Goal: Communication & Community: Share content

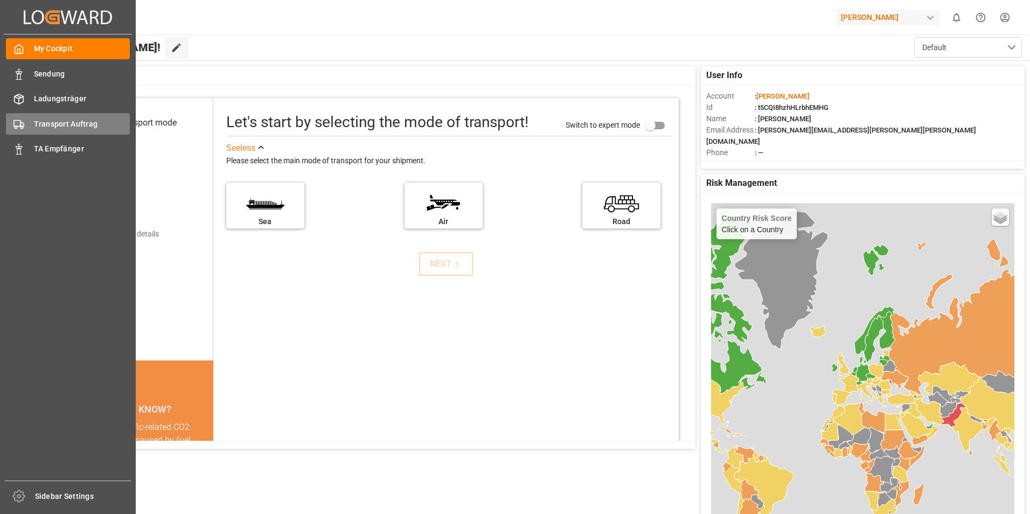
click at [31, 127] on div "Transport Auftrag Transport Auftrag" at bounding box center [68, 123] width 124 height 21
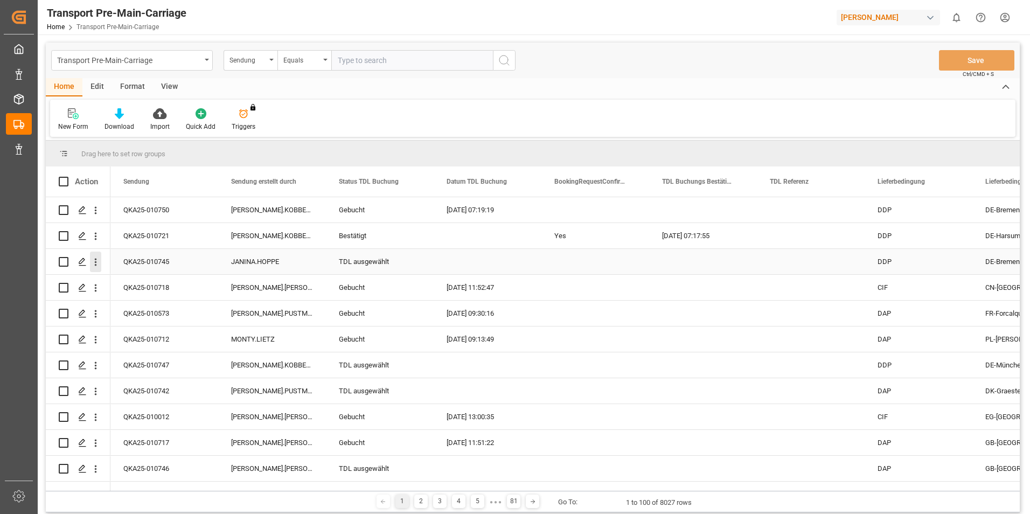
click at [92, 262] on icon "open menu" at bounding box center [95, 261] width 11 height 11
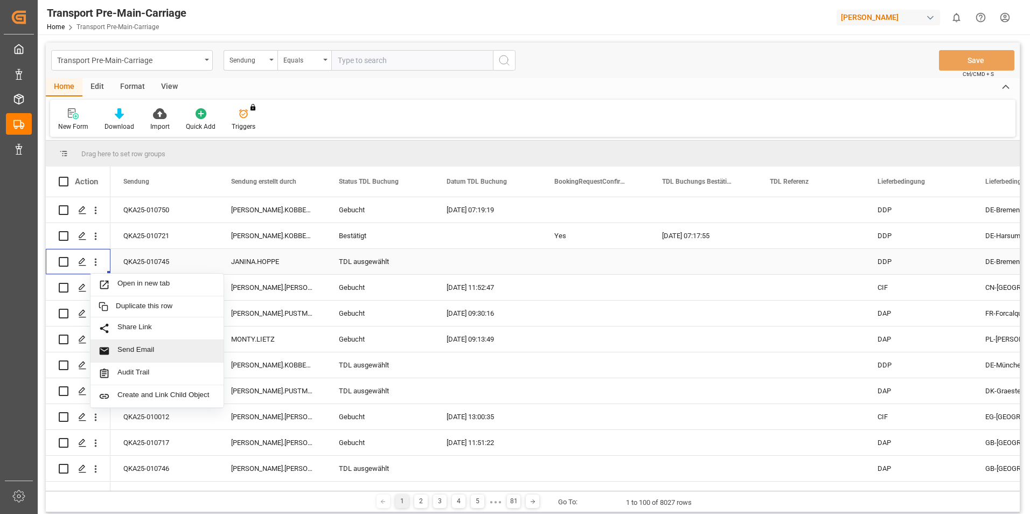
click at [138, 344] on div "Send Email" at bounding box center [157, 351] width 133 height 23
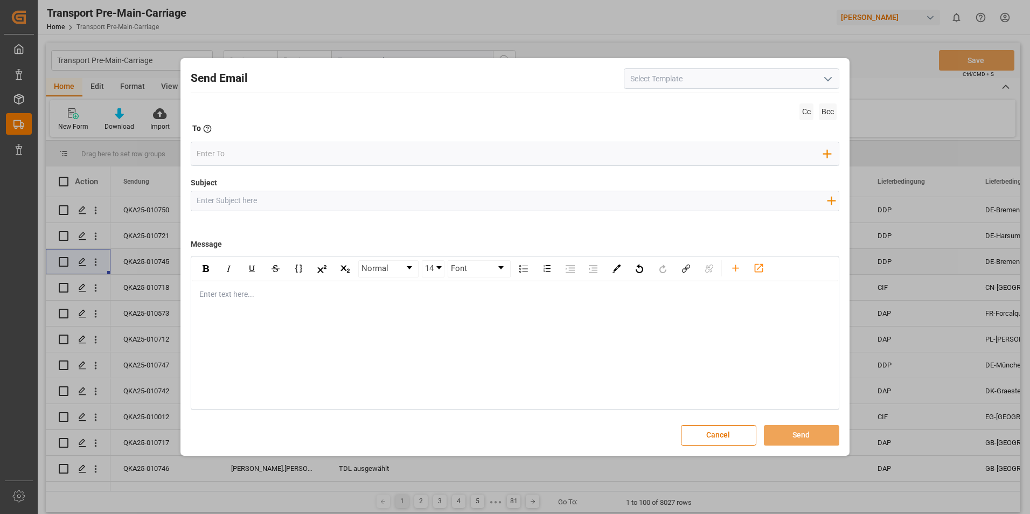
click at [833, 81] on icon "open menu" at bounding box center [828, 79] width 13 height 13
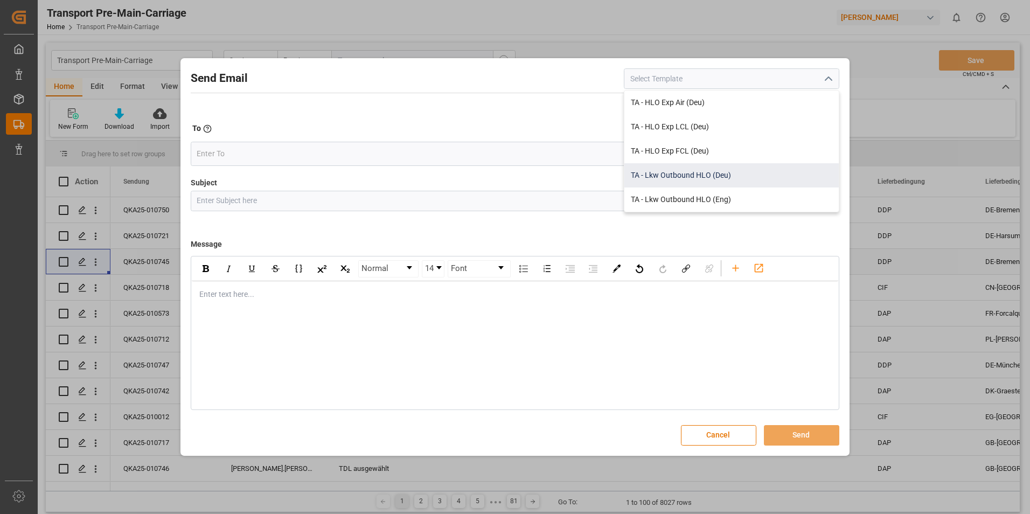
click at [660, 172] on div "TA - Lkw Outbound HLO (Deu)" at bounding box center [731, 175] width 214 height 24
type input "TA - Lkw Outbound HLO (Deu)"
type input "Transportauftrag {{deliveryNumberPremain}} nach {{deliveryAddressPremainCity}},…"
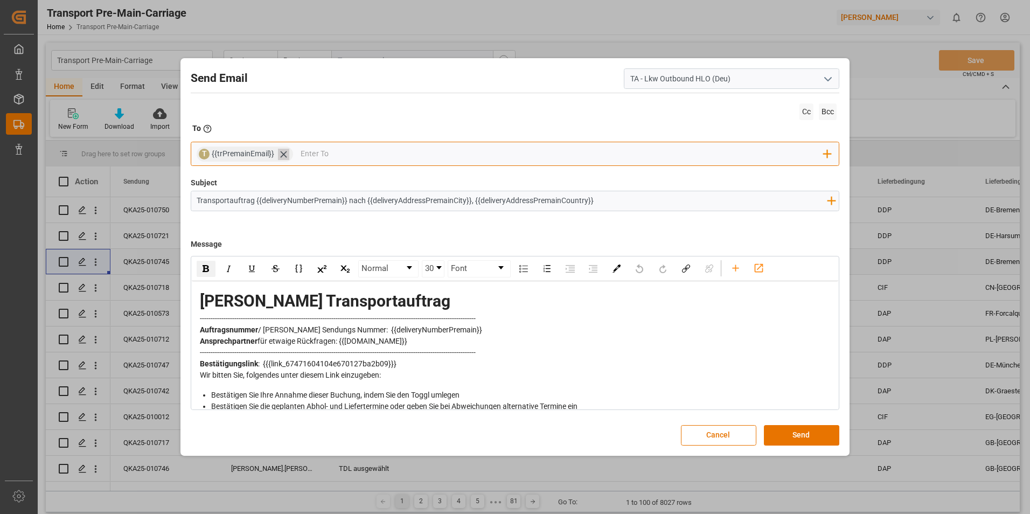
click at [288, 156] on icon at bounding box center [283, 154] width 11 height 11
click at [288, 156] on input "email" at bounding box center [510, 154] width 627 height 16
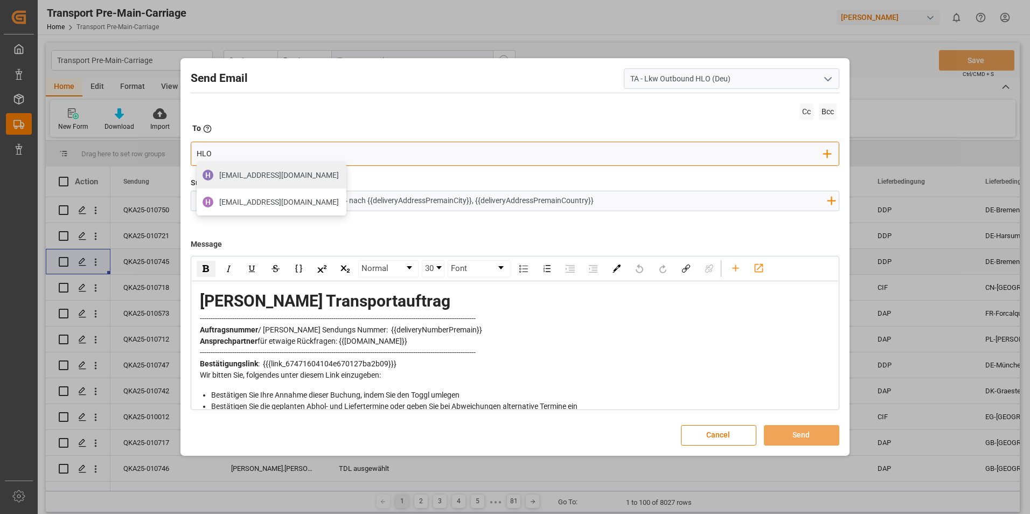
type input "[EMAIL_ADDRESS][DOMAIN_NAME]"
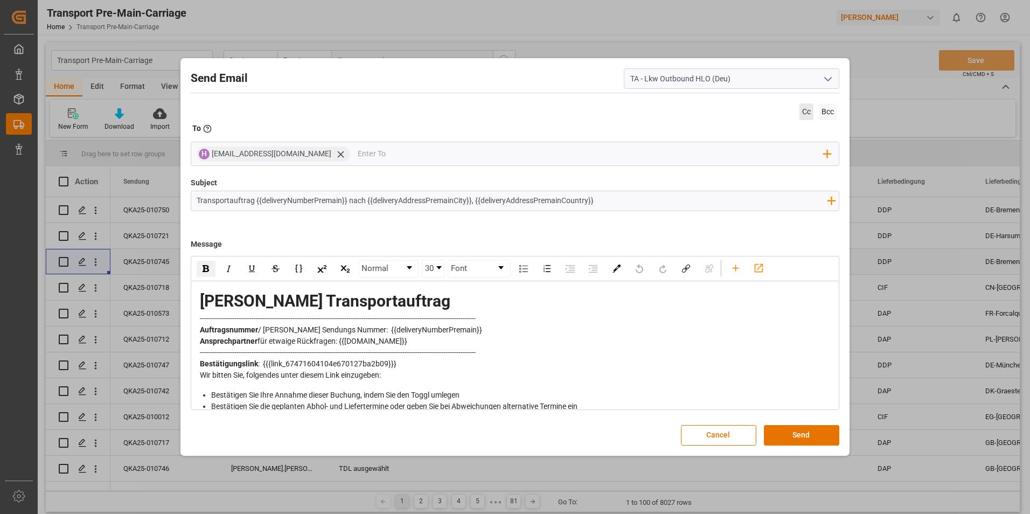
click at [805, 112] on span "Cc" at bounding box center [806, 111] width 14 height 17
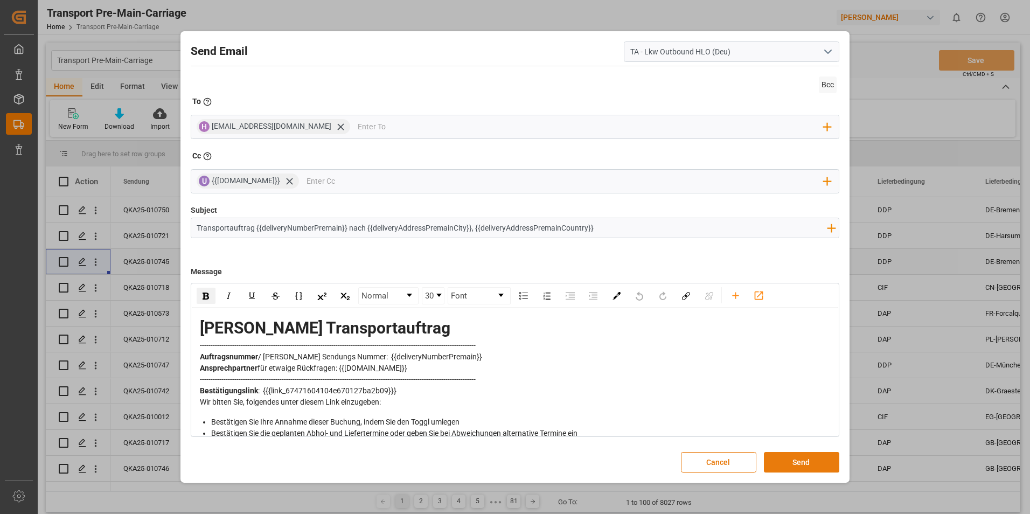
click at [798, 456] on button "Send" at bounding box center [801, 462] width 75 height 20
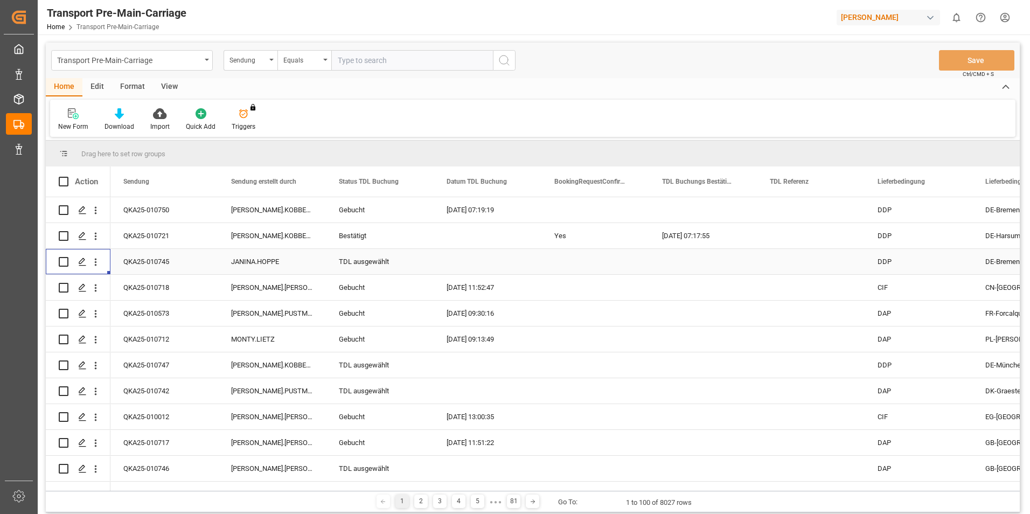
click at [365, 256] on div "TDL ausgewählt" at bounding box center [380, 261] width 82 height 25
click at [416, 267] on icon "open menu" at bounding box center [413, 268] width 13 height 13
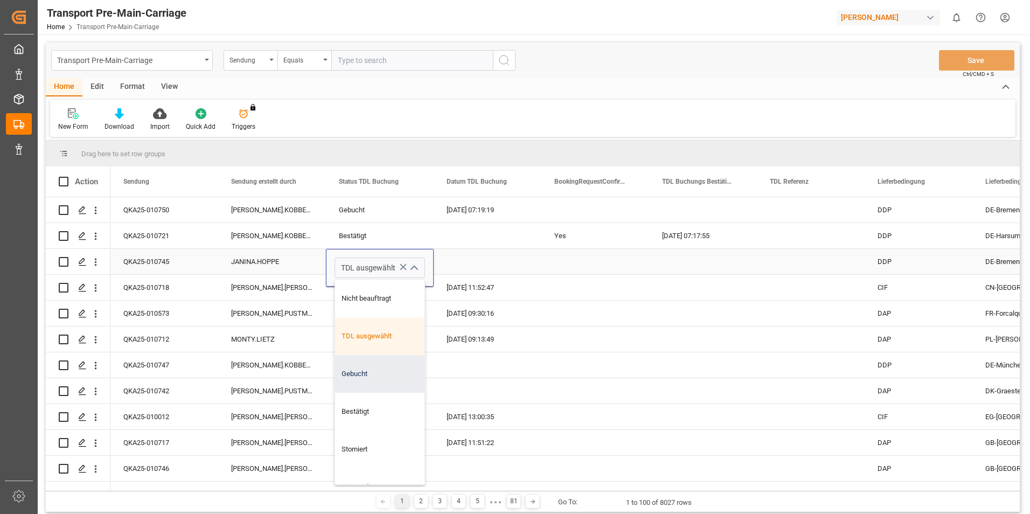
click at [360, 375] on div "Gebucht" at bounding box center [379, 374] width 89 height 38
type input "Gebucht"
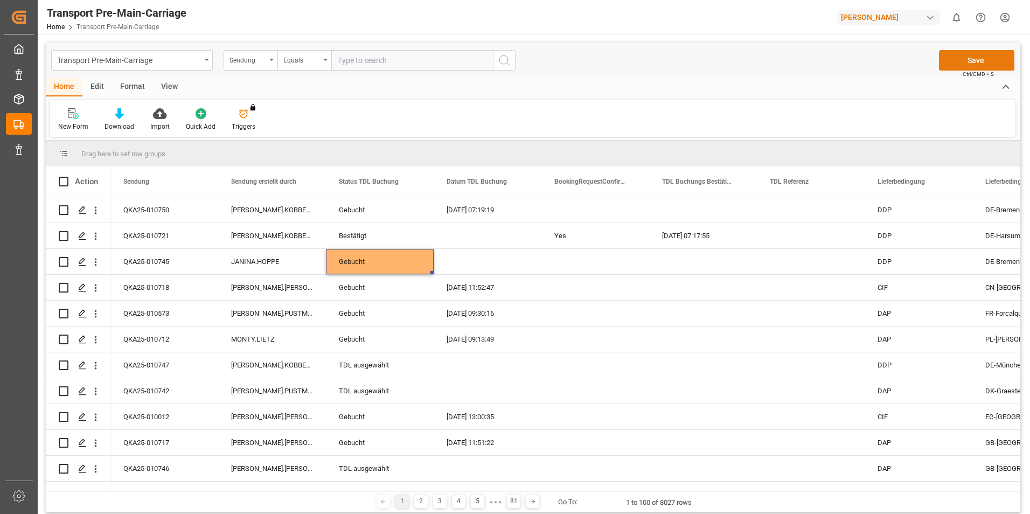
click at [975, 62] on button "Save" at bounding box center [976, 60] width 75 height 20
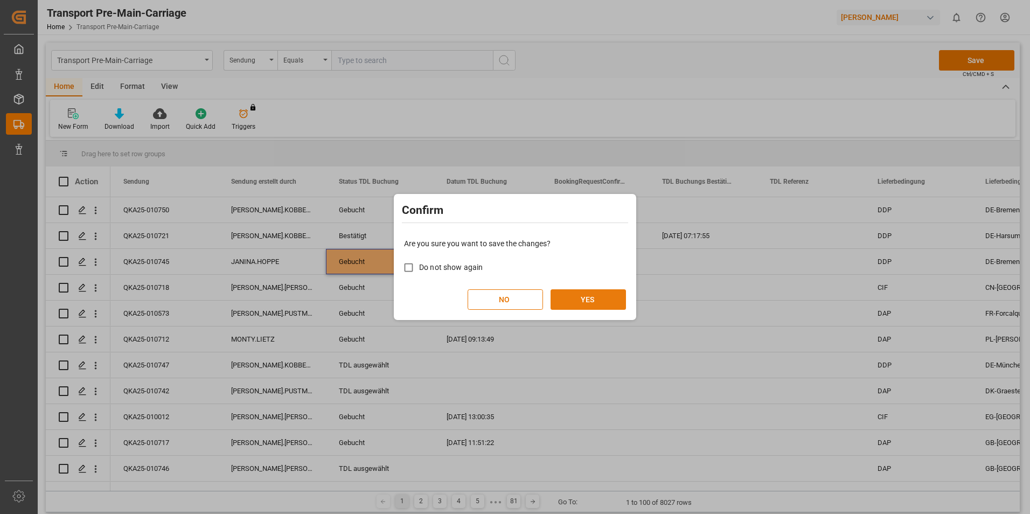
click at [584, 304] on button "YES" at bounding box center [588, 299] width 75 height 20
